Goal: Information Seeking & Learning: Learn about a topic

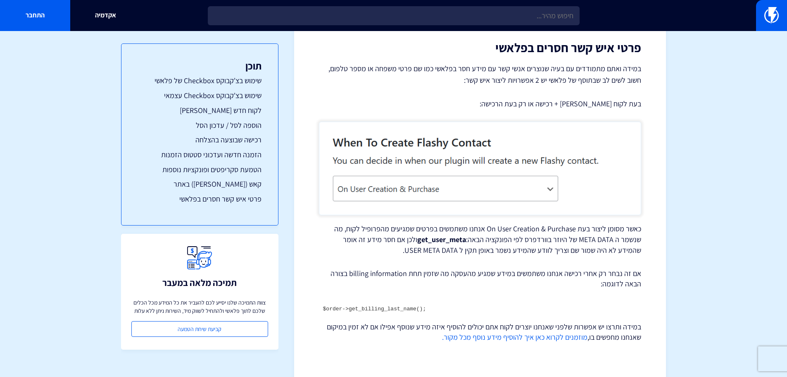
scroll to position [958, 0]
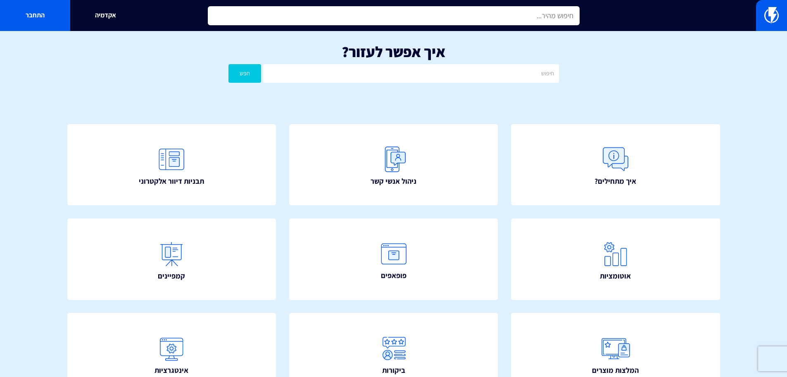
click at [440, 20] on input "text" at bounding box center [394, 15] width 372 height 19
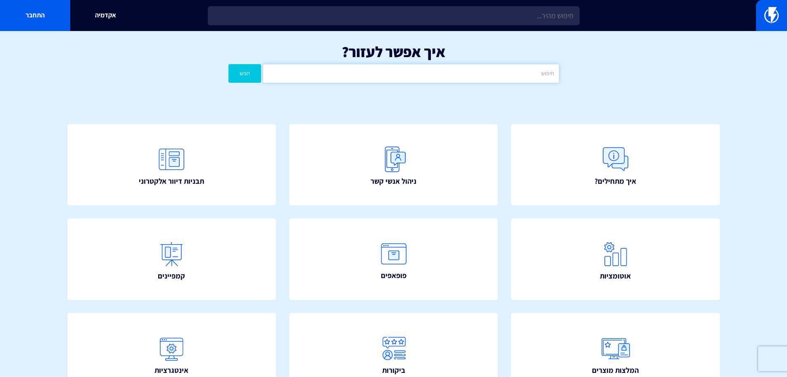
click at [441, 66] on input "text" at bounding box center [411, 73] width 296 height 19
type input "בוטים"
click at [229, 64] on button "חפש" at bounding box center [245, 73] width 33 height 19
drag, startPoint x: 503, startPoint y: 74, endPoint x: 604, endPoint y: 69, distance: 100.6
click at [604, 69] on div "איך אפשר לעזור? בוטים חפש" at bounding box center [393, 65] width 787 height 68
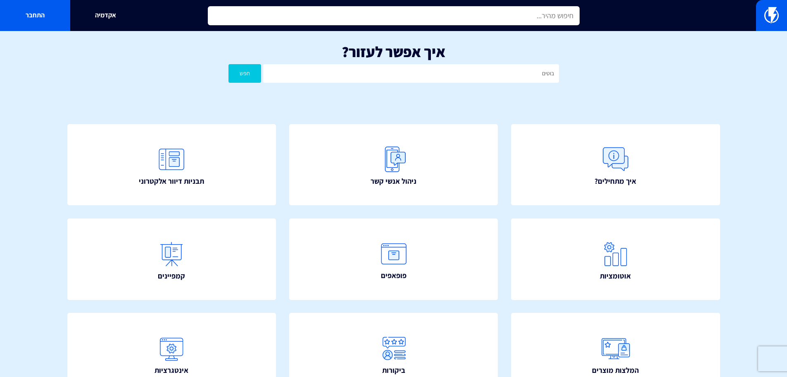
click at [557, 18] on input "text" at bounding box center [394, 15] width 372 height 19
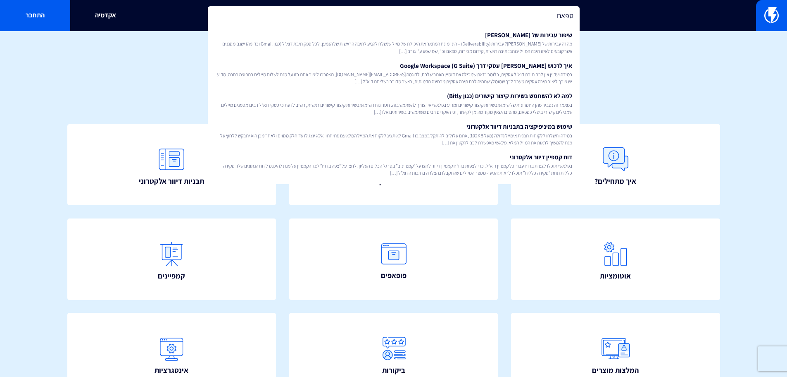
drag, startPoint x: 521, startPoint y: 22, endPoint x: 622, endPoint y: 21, distance: 101.3
click at [622, 21] on div "ספאם שיפור עבירות של דומיין מה זה עבירות של דומיין? עבירות (Deliverability) – ה…" at bounding box center [393, 15] width 787 height 31
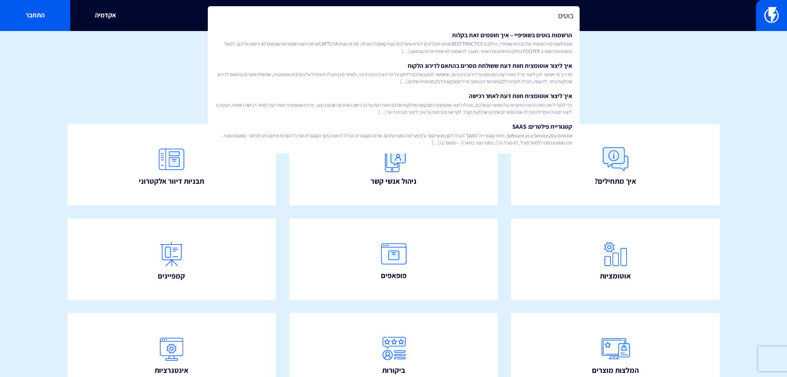
type input "בוטים"
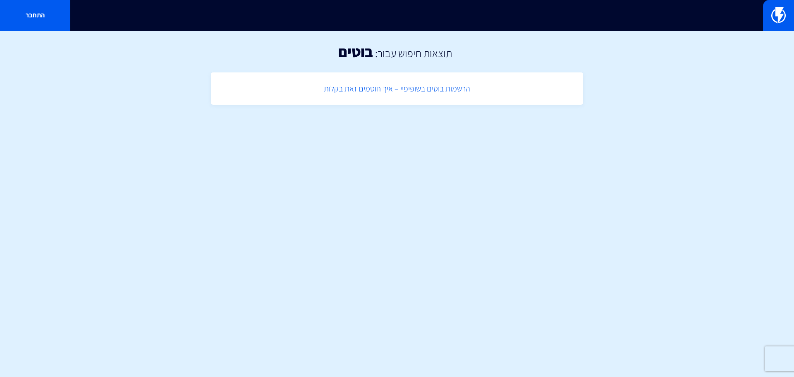
click at [443, 94] on link "הרשמות בוטים בשופיפיי – איך חוסמים זאת בקלות" at bounding box center [397, 88] width 364 height 24
drag, startPoint x: 24, startPoint y: 134, endPoint x: 32, endPoint y: 128, distance: 10.3
click at [24, 125] on html "מוצרים שיווק אוטומטי הפכו את השיווק לאוטומטי דיוור אלקטרוני שלחו את המסר הנכון …" at bounding box center [397, 62] width 794 height 125
